Goal: Navigation & Orientation: Find specific page/section

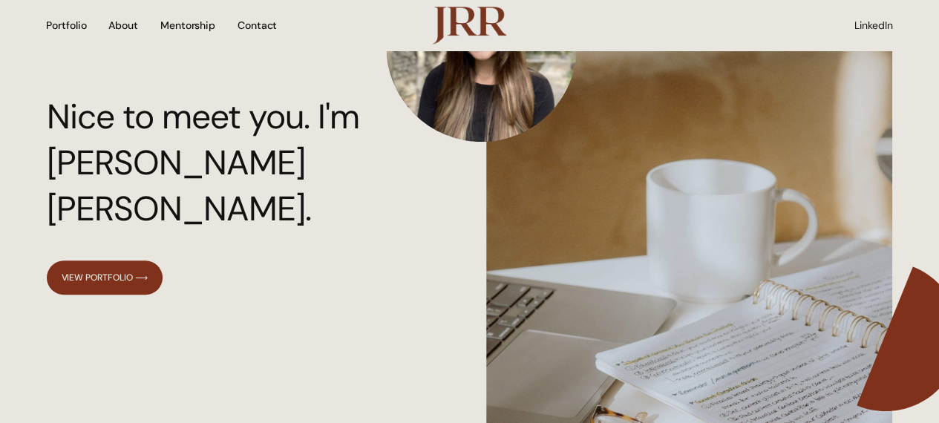
scroll to position [189, 0]
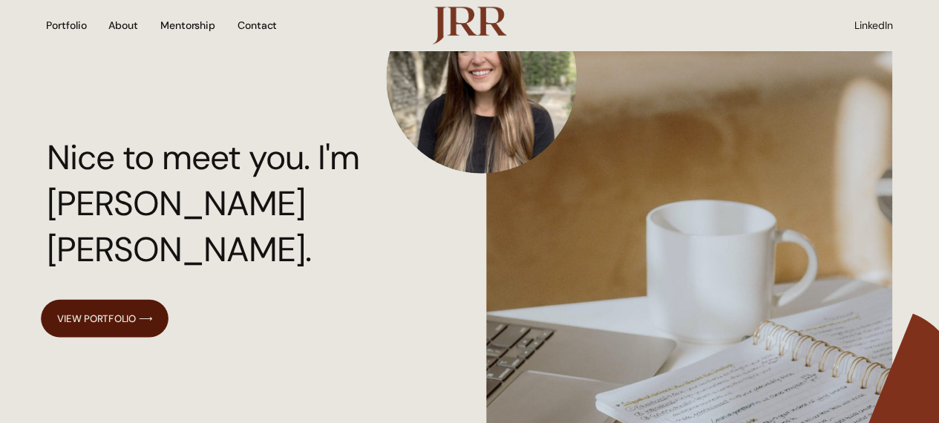
click at [117, 300] on link "View Portfolio ⟶" at bounding box center [105, 319] width 128 height 38
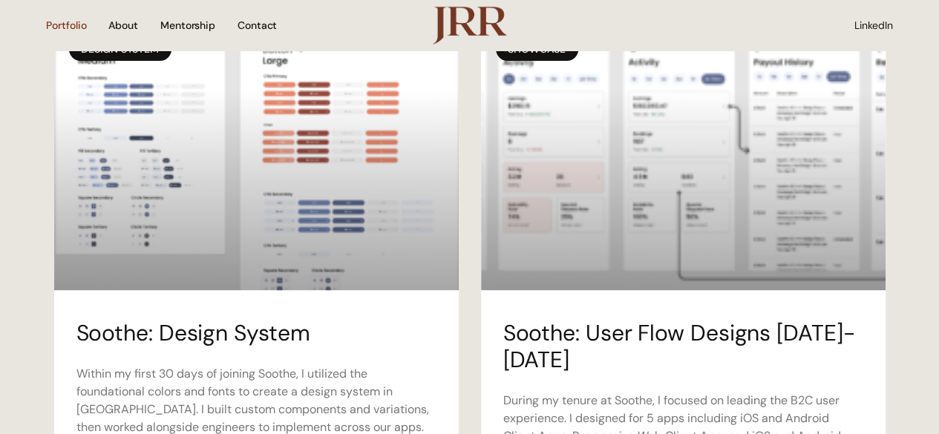
scroll to position [169, 0]
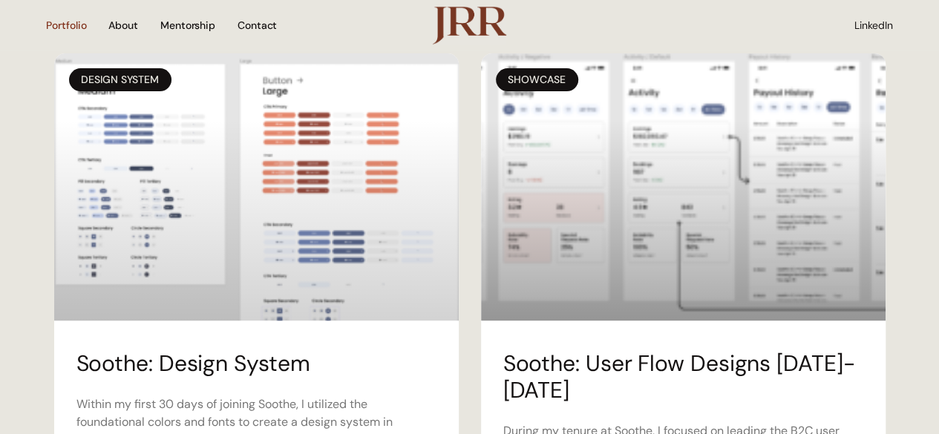
click at [286, 163] on link at bounding box center [256, 186] width 404 height 267
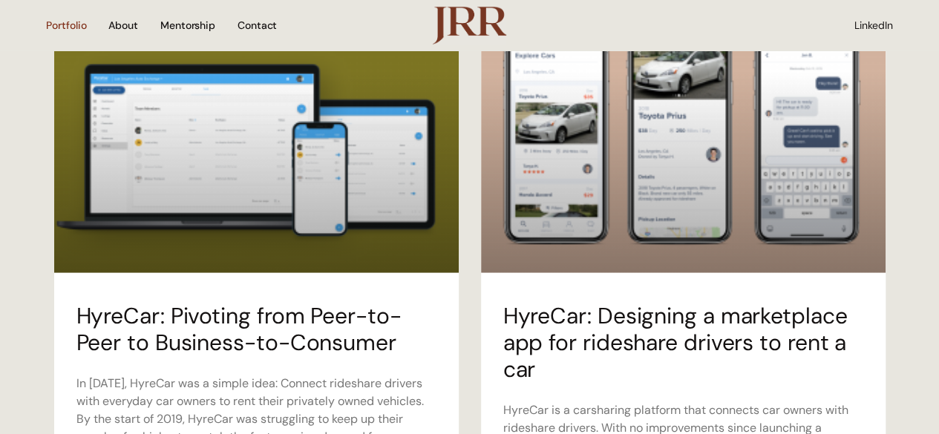
scroll to position [1317, 0]
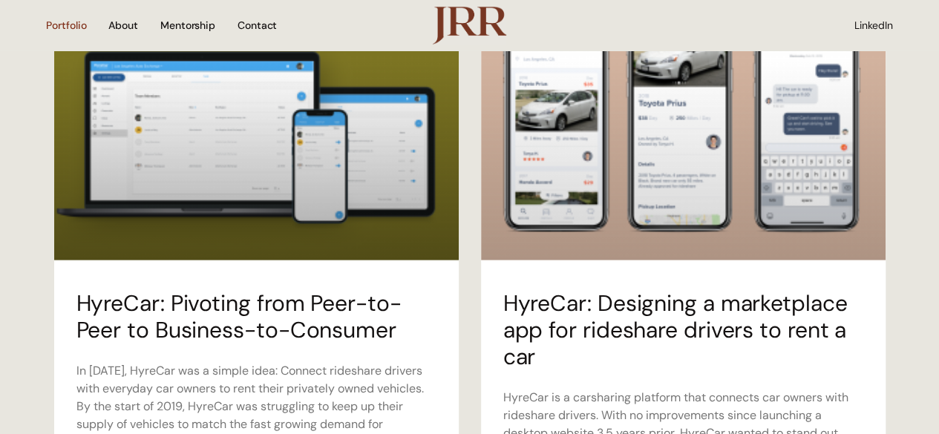
click at [708, 142] on link at bounding box center [683, 126] width 404 height 267
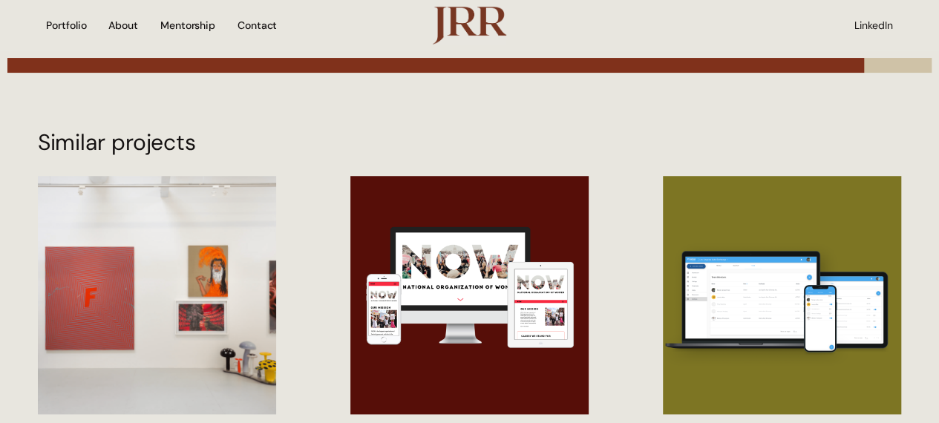
scroll to position [6602, 0]
